Goal: Contribute content: Add original content to the website for others to see

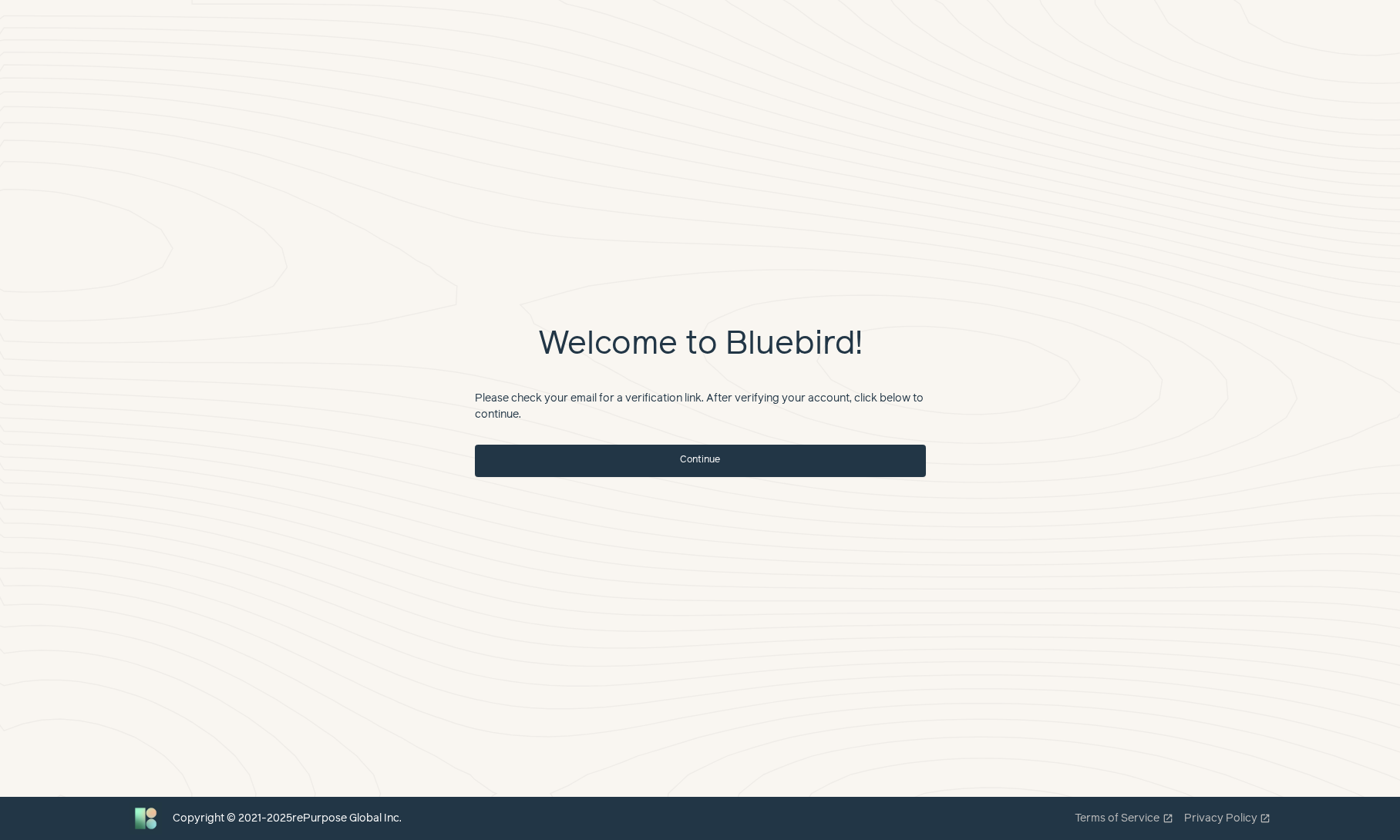
click at [805, 456] on link "Continue" at bounding box center [700, 461] width 451 height 33
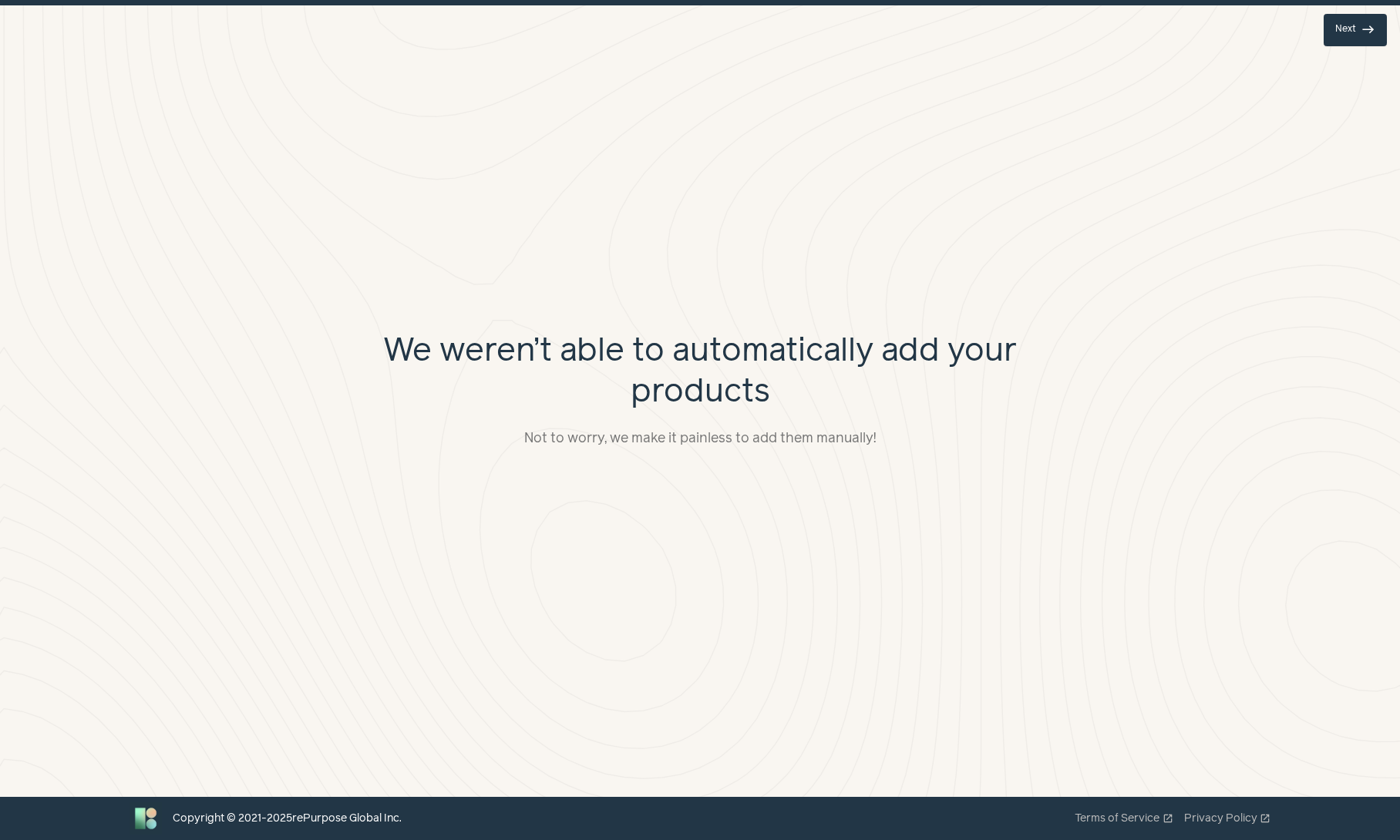
click at [1363, 28] on span "east" at bounding box center [1368, 29] width 14 height 14
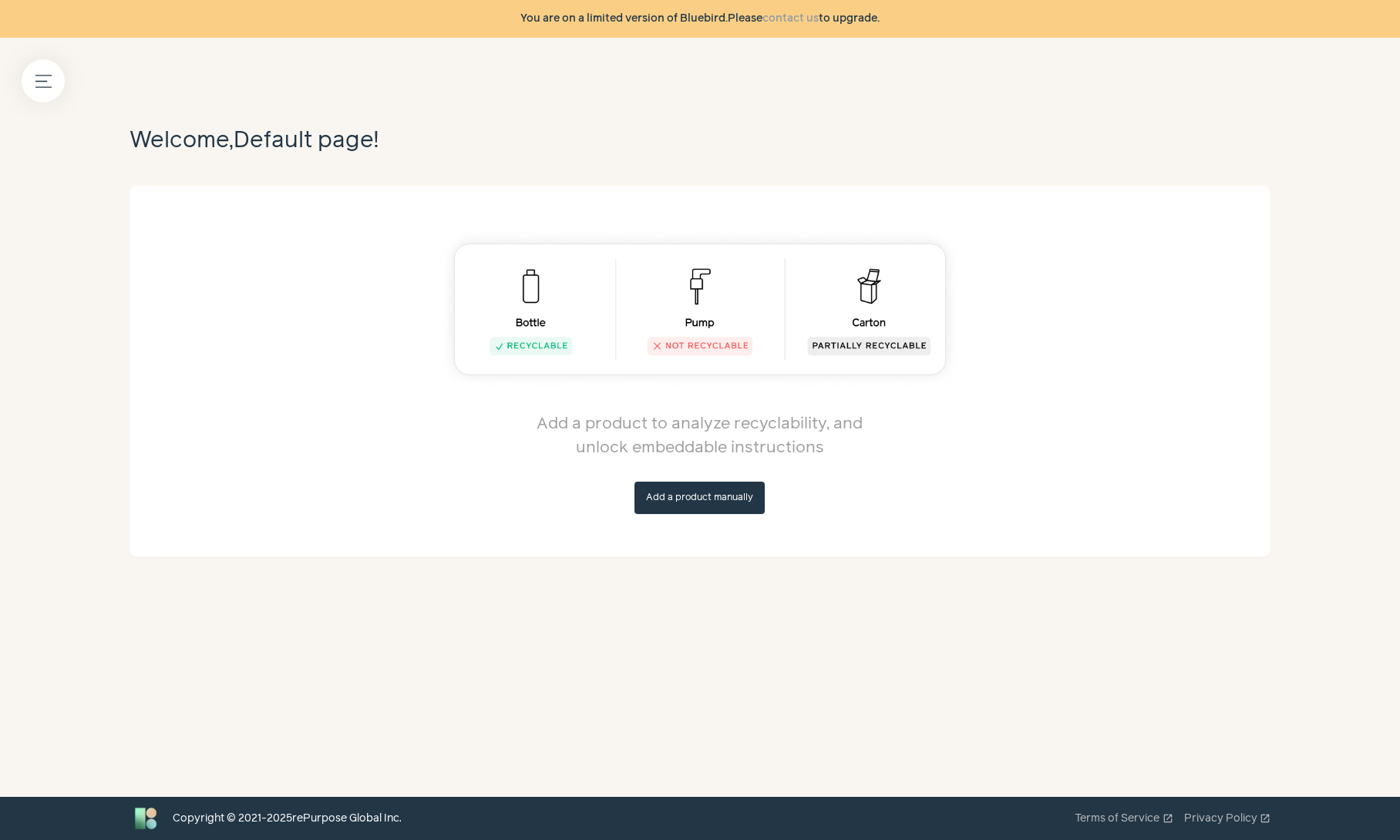
click at [513, 306] on img at bounding box center [700, 309] width 522 height 161
click at [517, 350] on img at bounding box center [700, 309] width 522 height 161
click at [732, 503] on button "Add a product manually" at bounding box center [699, 498] width 130 height 33
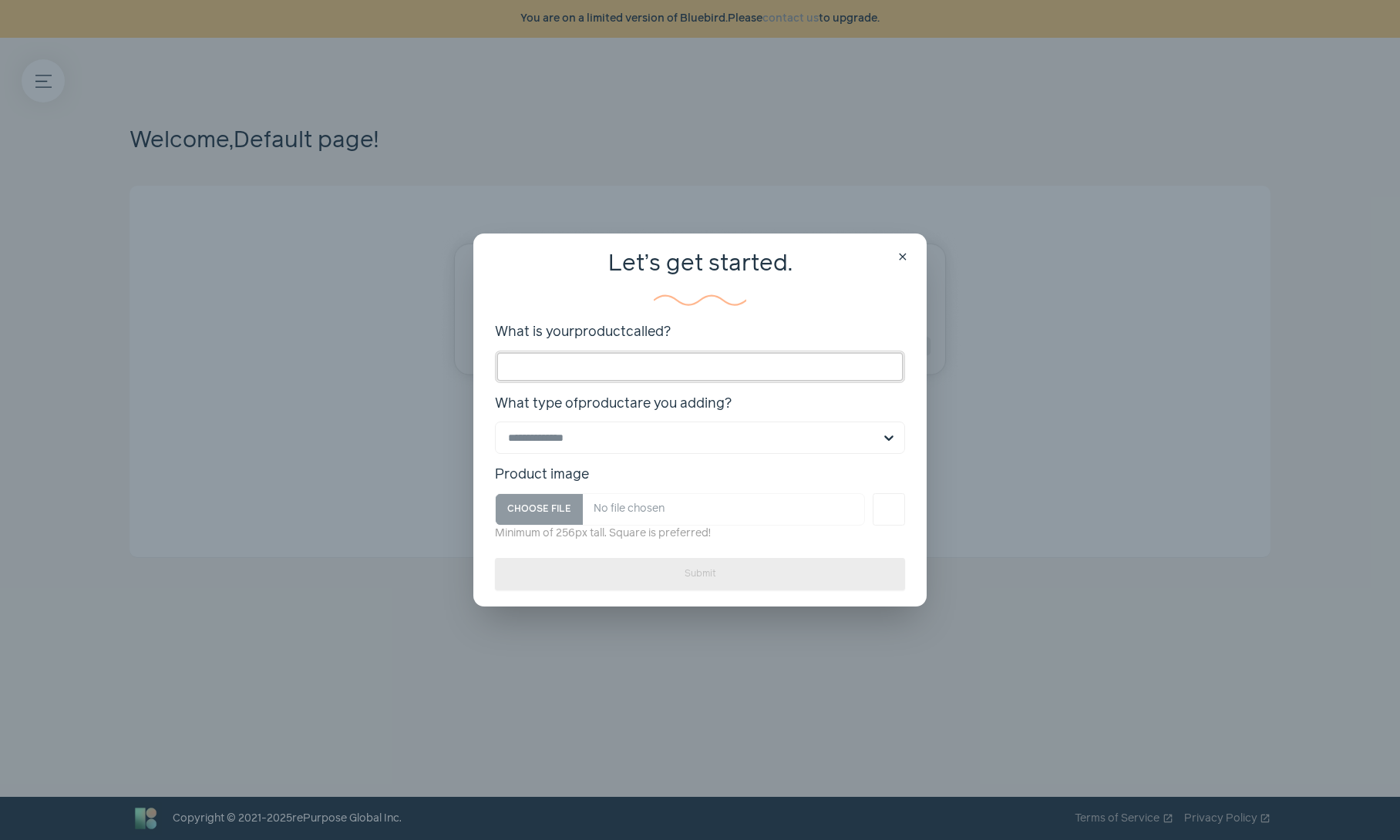
click at [609, 369] on input "What is your product called?" at bounding box center [700, 367] width 410 height 33
type input "******"
click at [687, 440] on input "What type of product are you adding? Select is focused, type to refine list, pr…" at bounding box center [691, 438] width 365 height 31
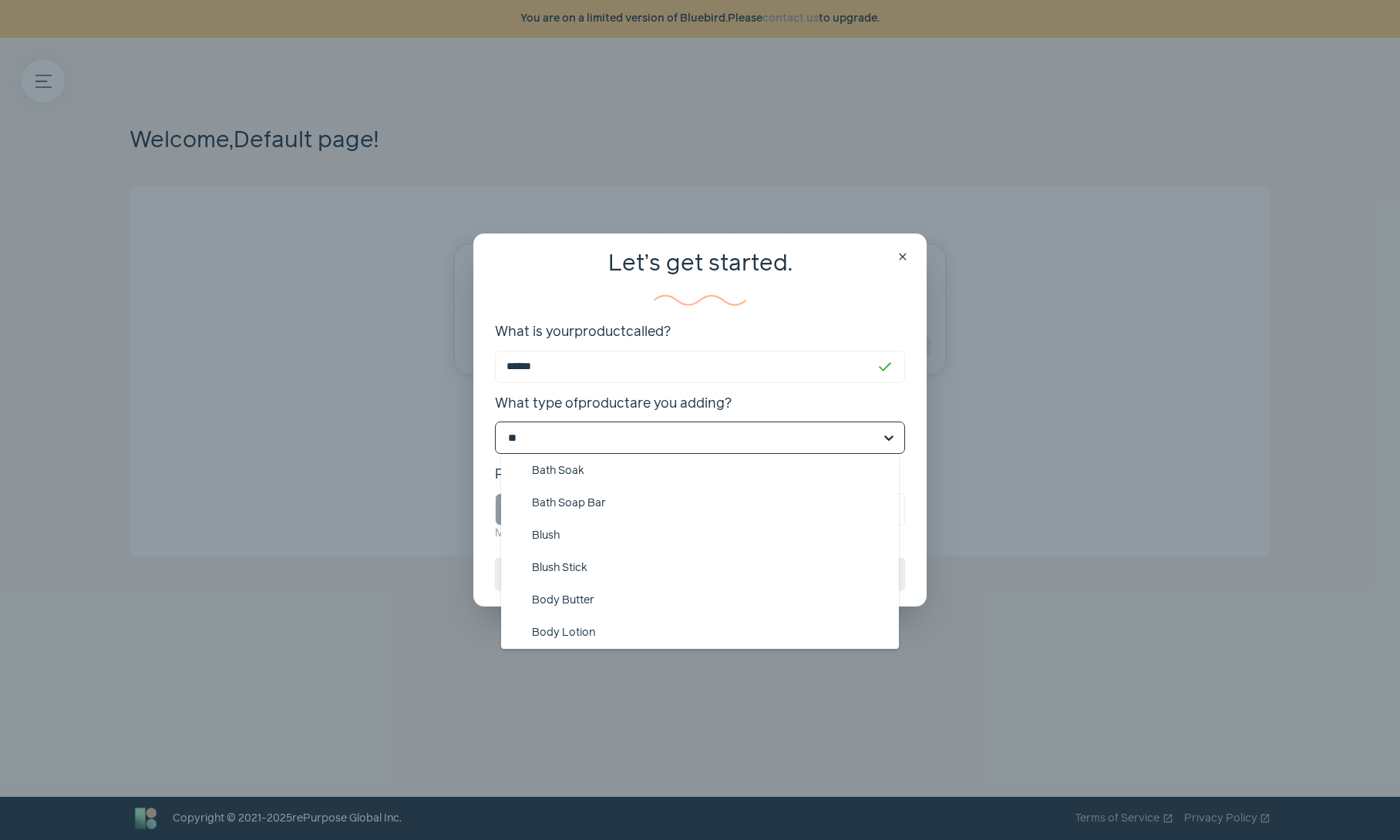
scroll to position [33, 0]
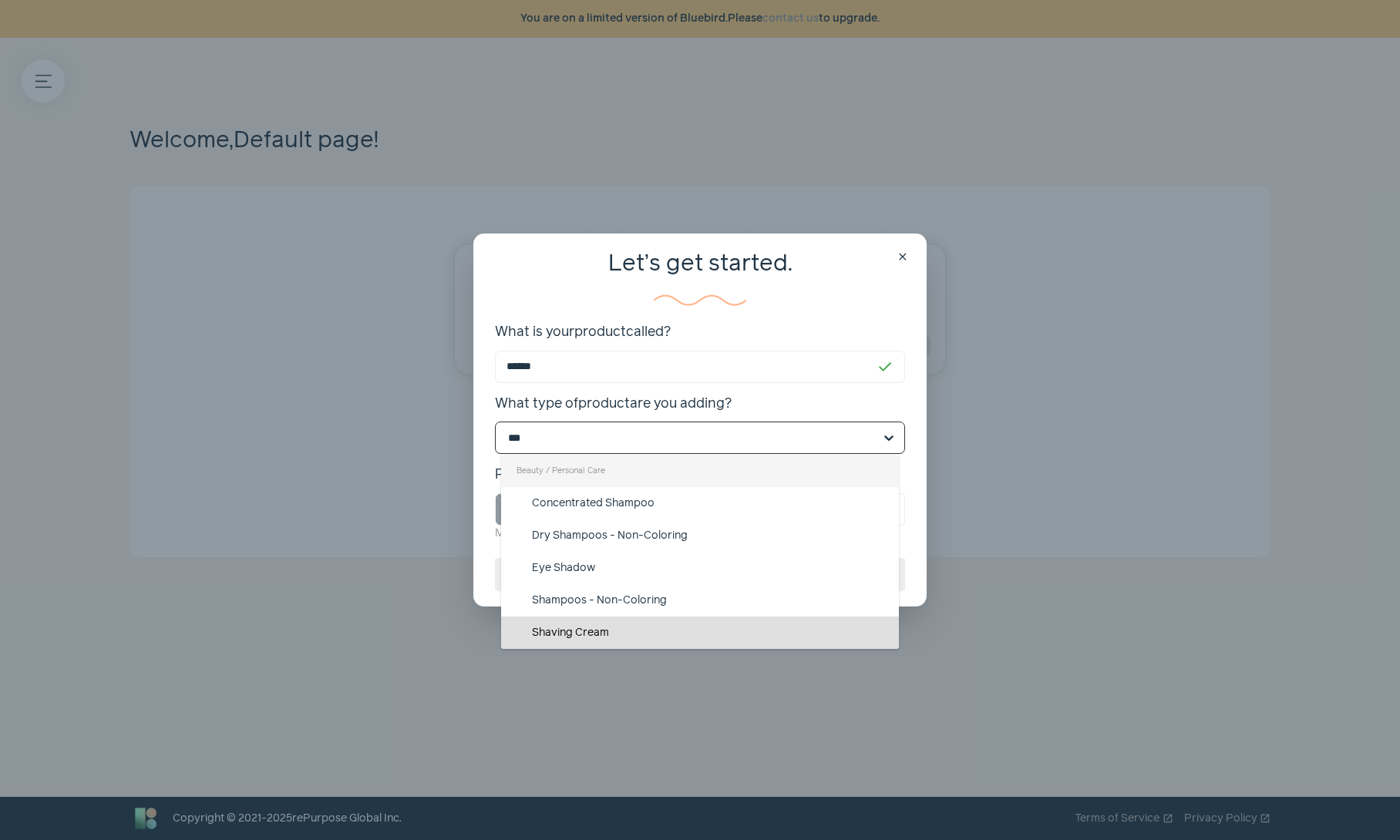
type input "****"
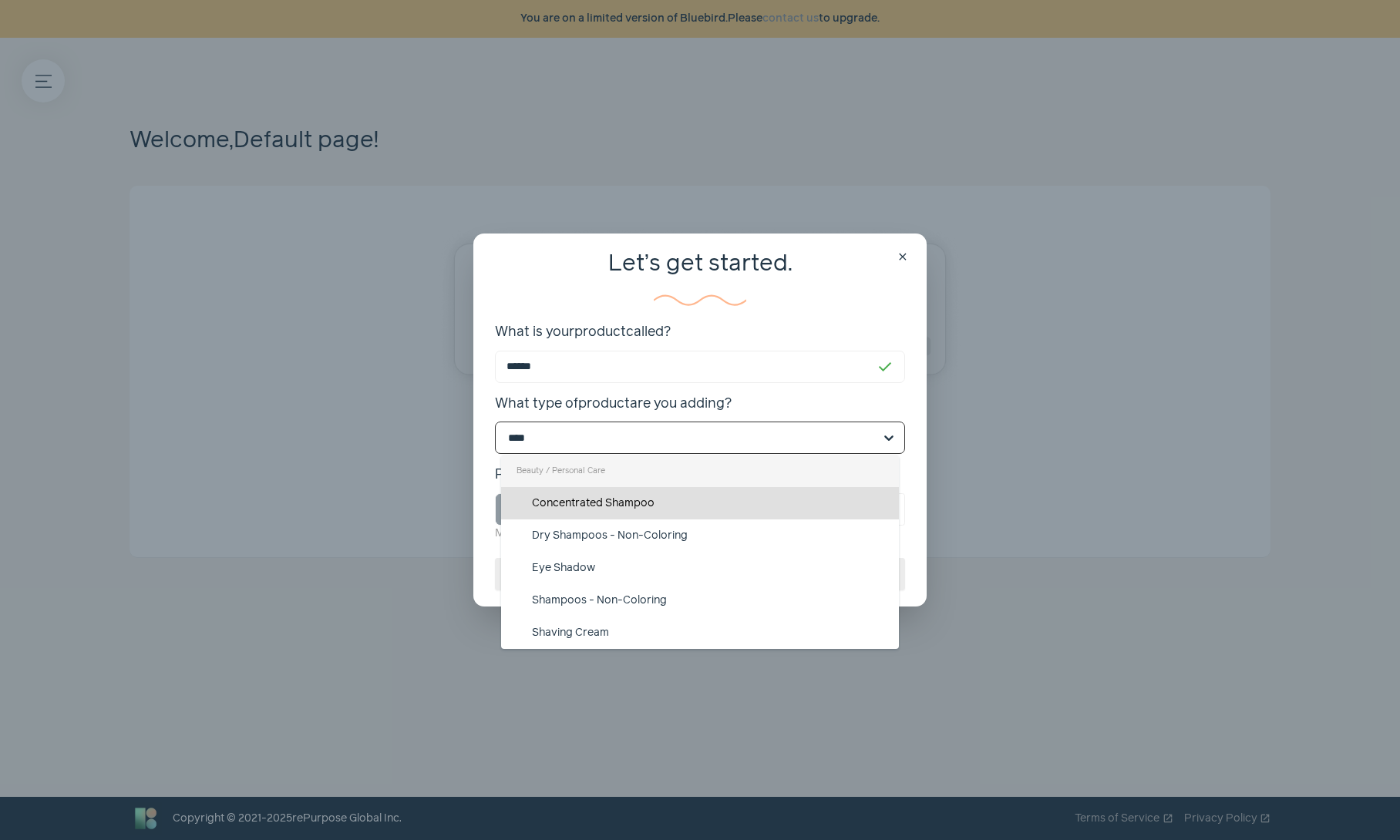
click at [634, 498] on div "Concentrated Shampoo" at bounding box center [700, 503] width 399 height 33
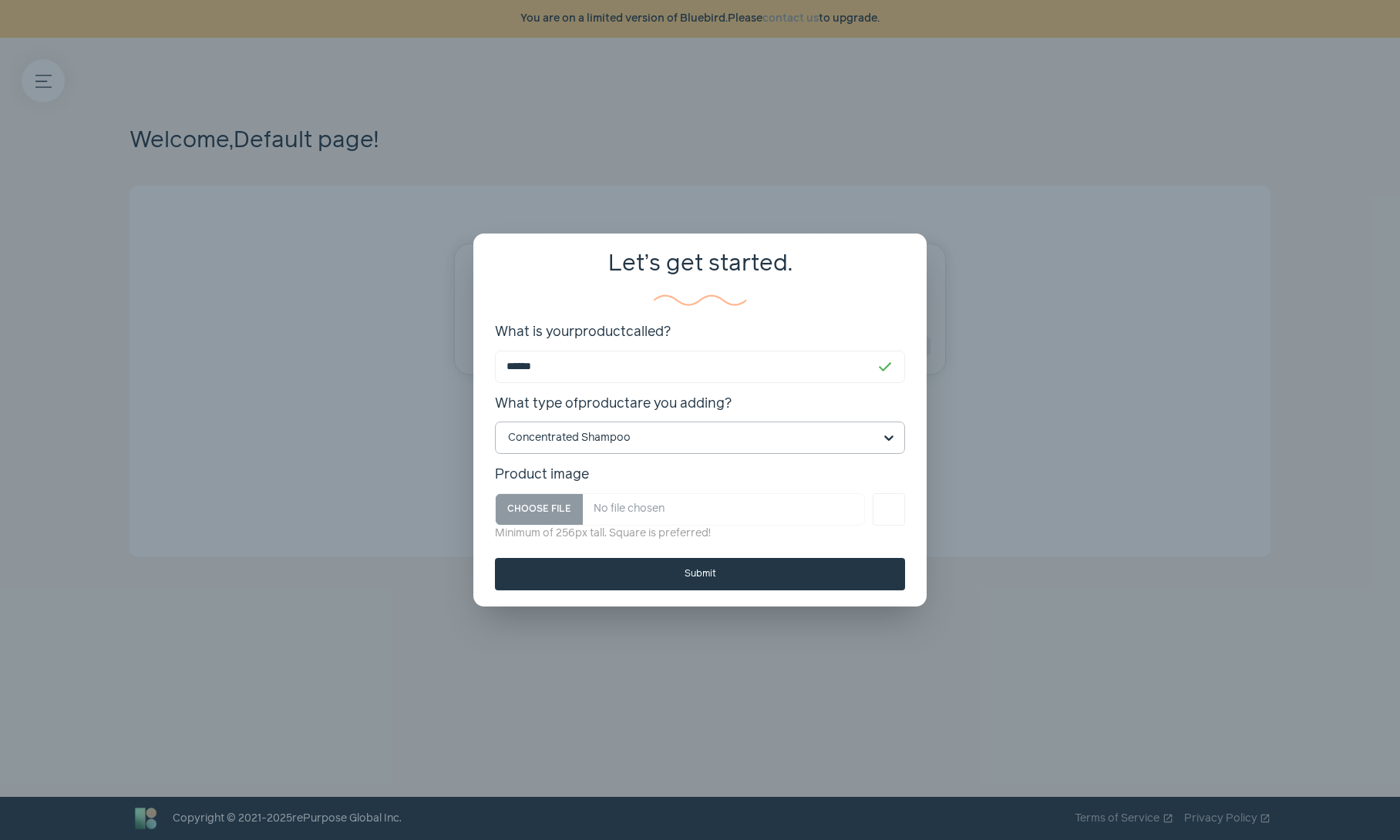
click at [897, 256] on span "close" at bounding box center [902, 257] width 12 height 12
